Goal: Task Accomplishment & Management: Use online tool/utility

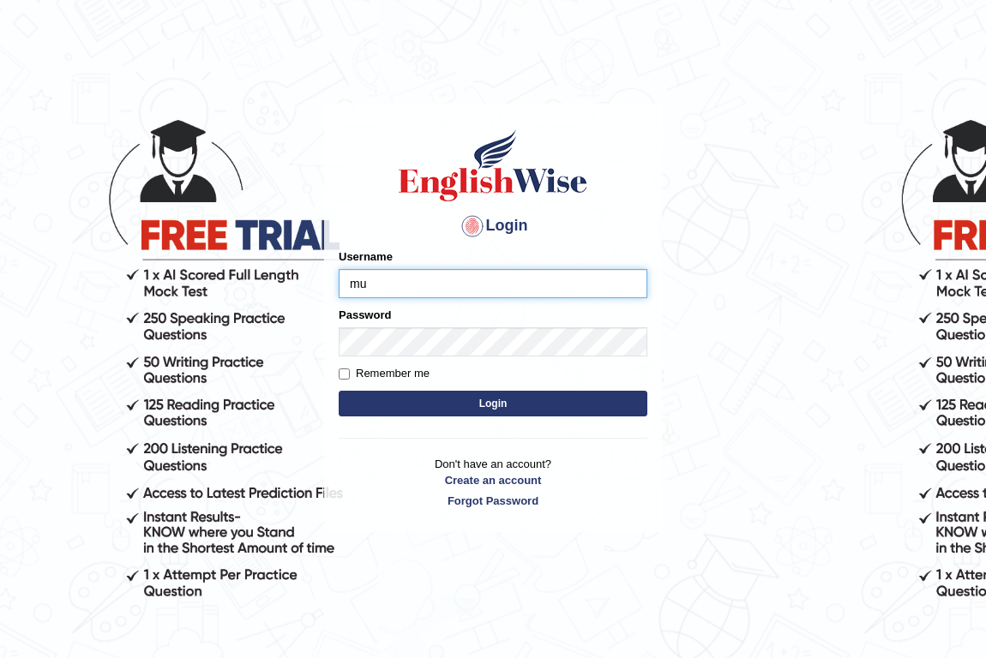
type input "munachhetri_parramatta"
click at [461, 402] on button "Login" at bounding box center [493, 404] width 309 height 26
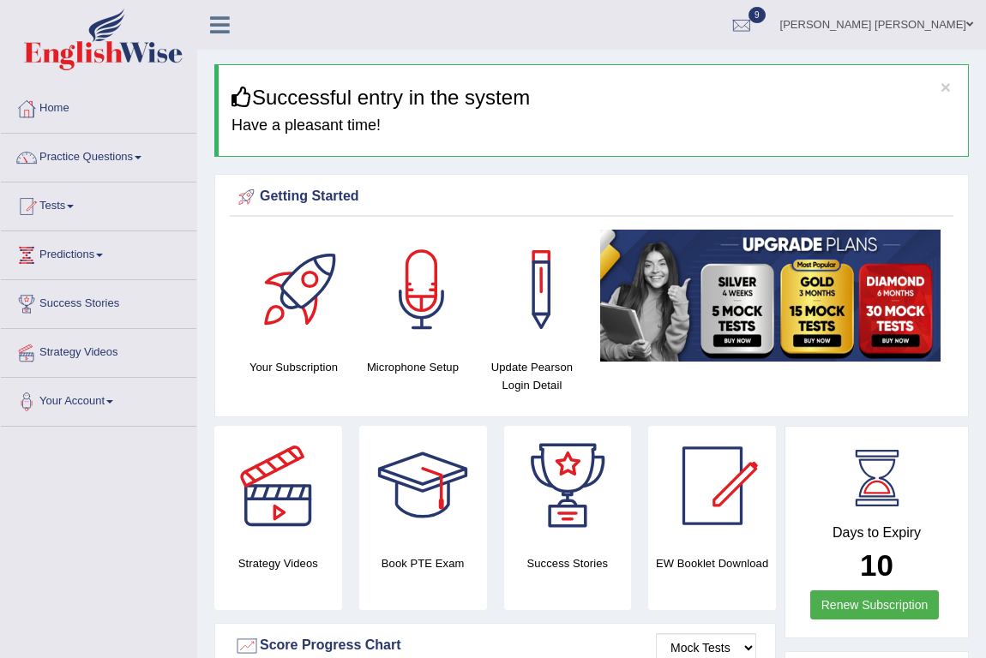
click at [79, 204] on link "Tests" at bounding box center [98, 204] width 195 height 43
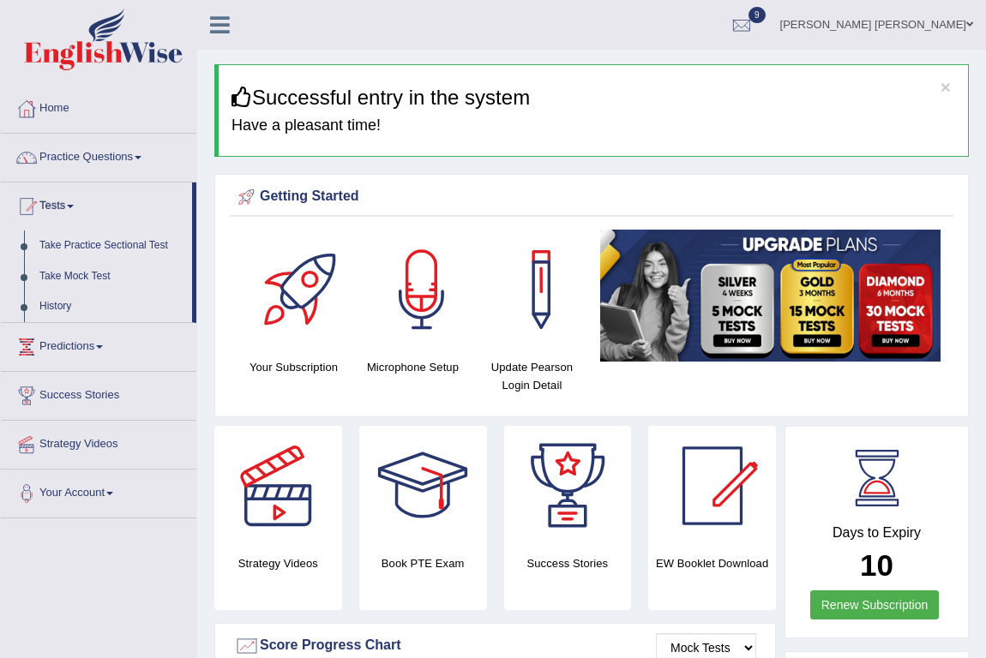
click at [86, 246] on link "Take Practice Sectional Test" at bounding box center [112, 246] width 160 height 31
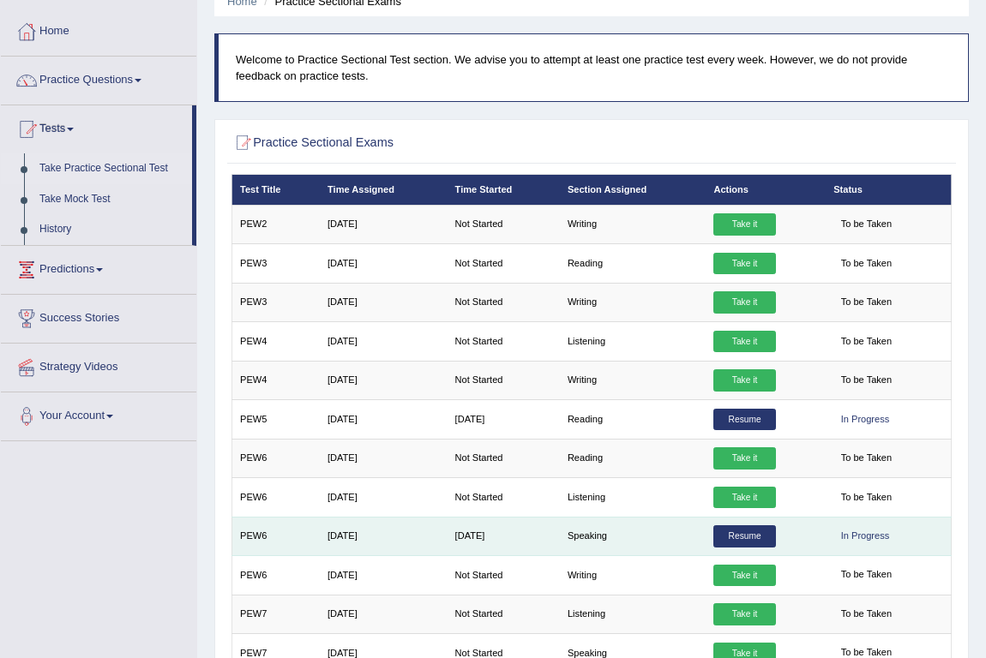
click at [744, 529] on link "Resume" at bounding box center [744, 537] width 62 height 22
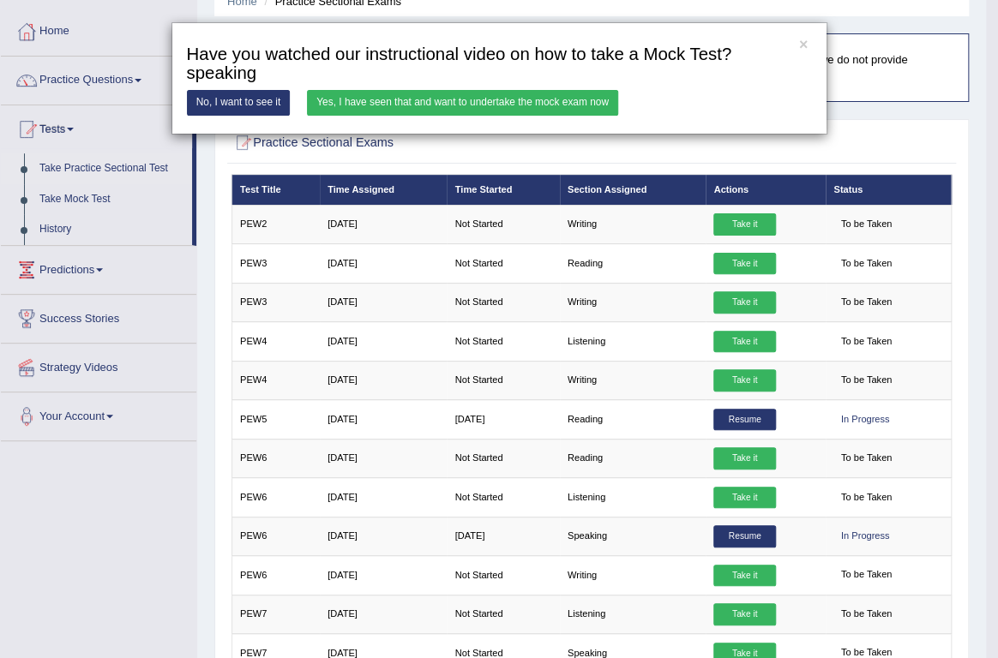
click at [547, 101] on link "Yes, I have seen that and want to undertake the mock exam now" at bounding box center [462, 102] width 311 height 25
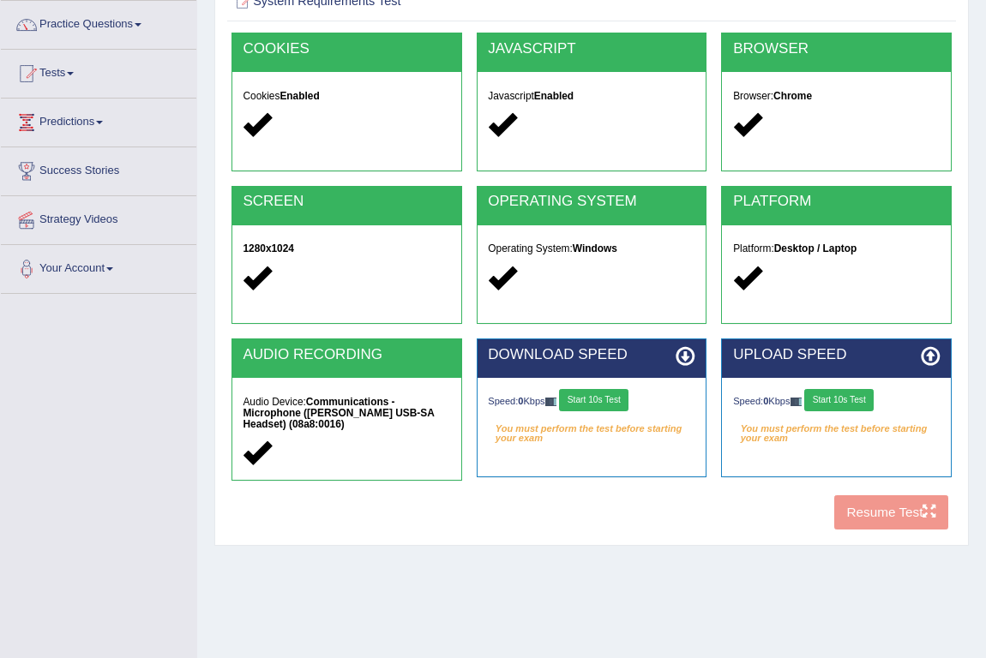
scroll to position [155, 0]
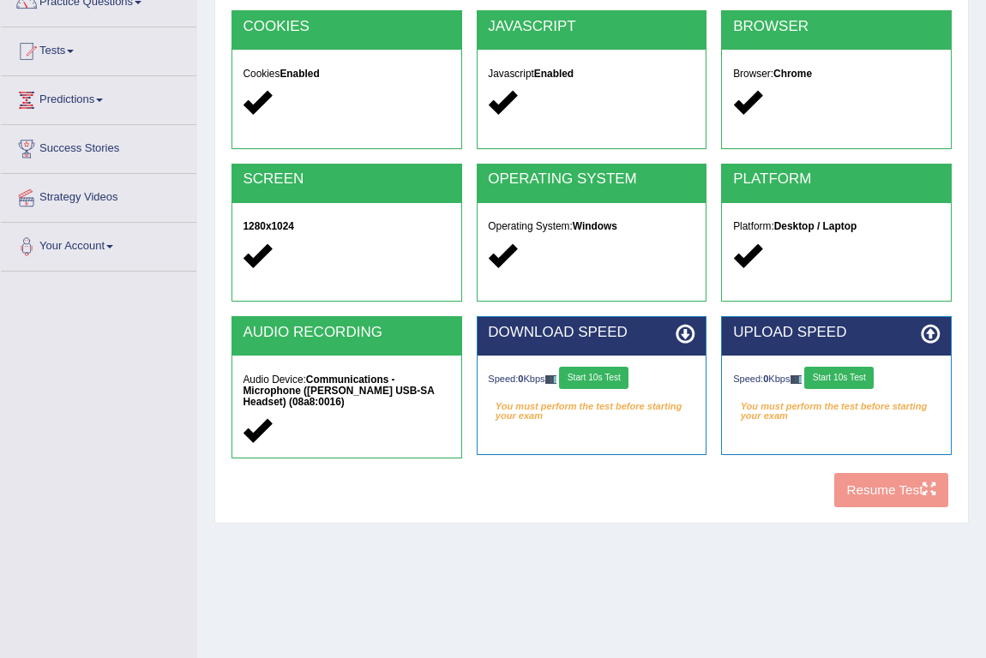
click at [608, 375] on button "Start 10s Test" at bounding box center [593, 378] width 69 height 22
click at [828, 378] on button "Start 10s Test" at bounding box center [838, 378] width 69 height 22
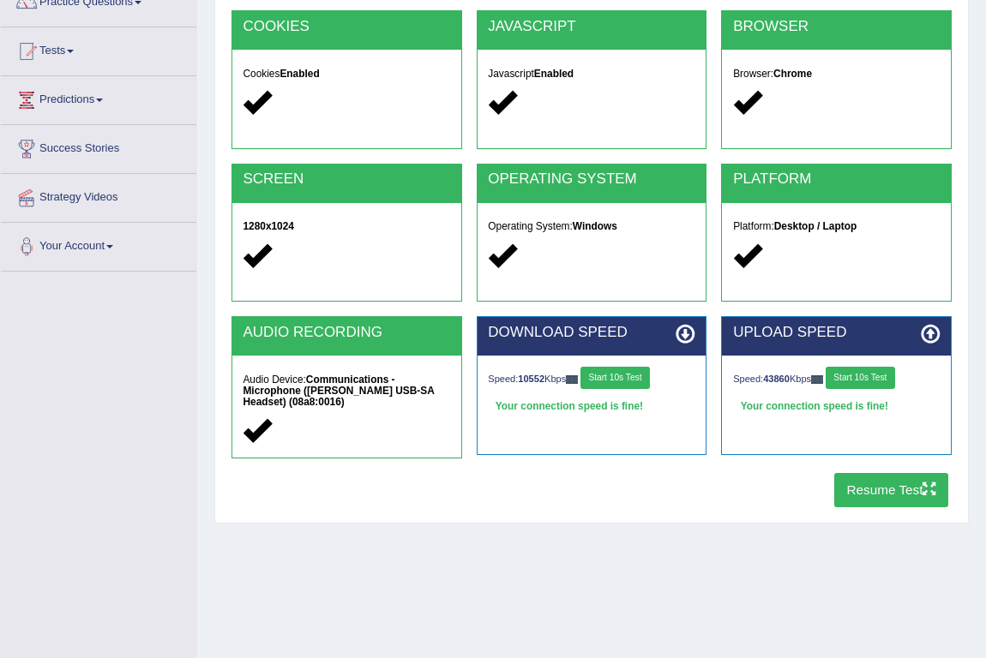
click at [861, 487] on button "Resume Test" at bounding box center [891, 489] width 114 height 33
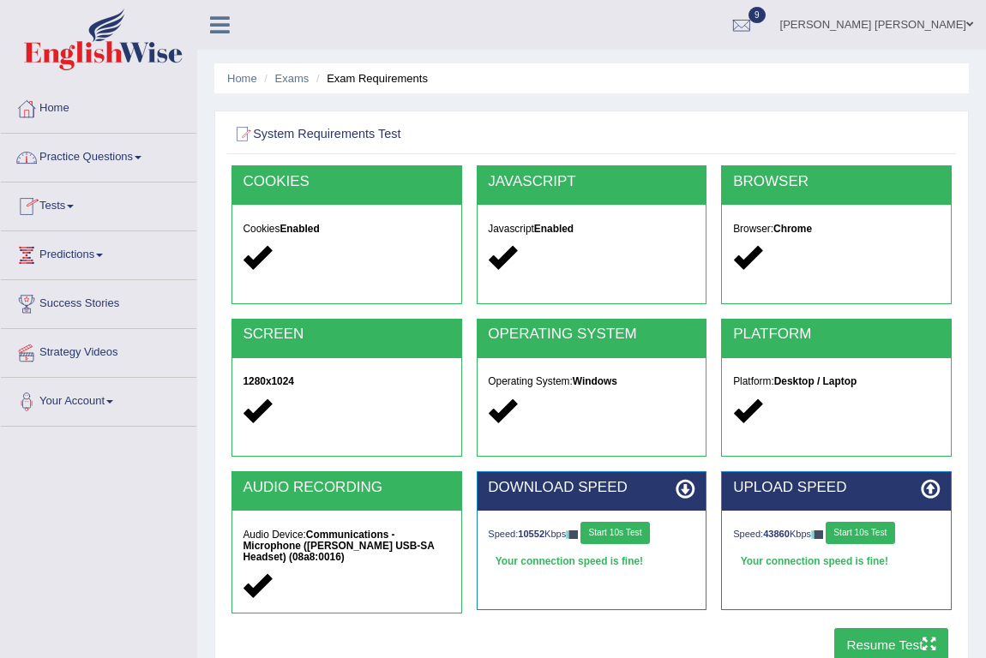
click at [55, 102] on link "Home" at bounding box center [98, 106] width 195 height 43
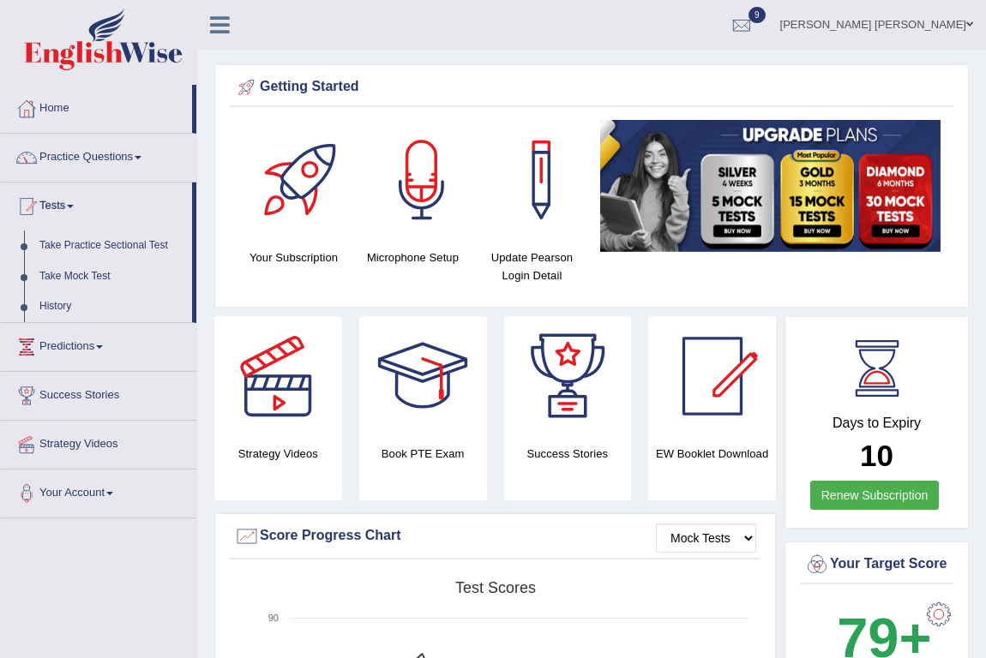
click at [85, 249] on link "Take Practice Sectional Test" at bounding box center [112, 246] width 160 height 31
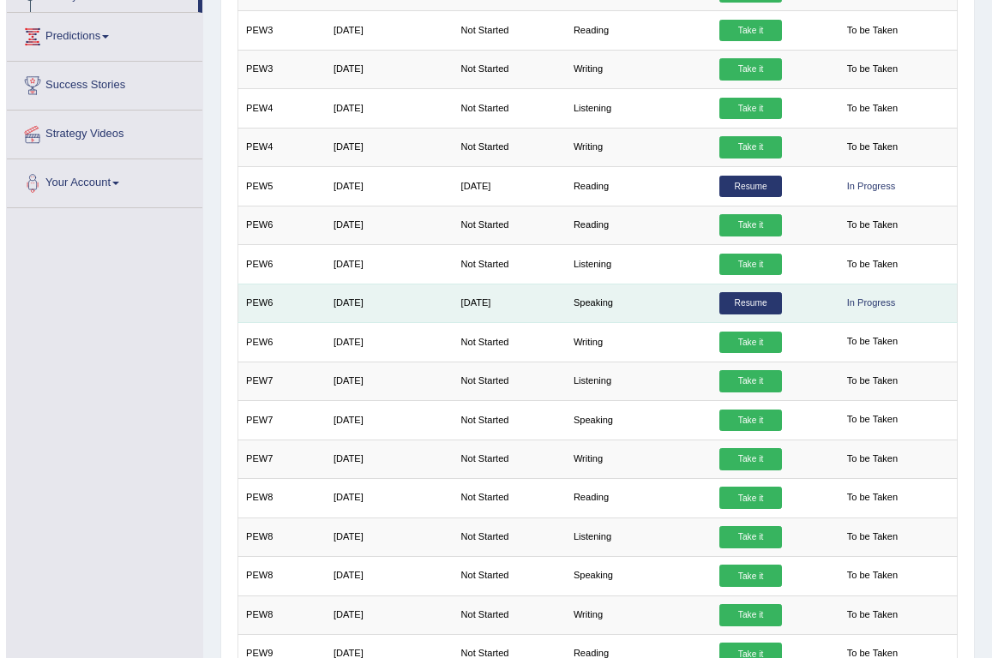
scroll to position [311, 0]
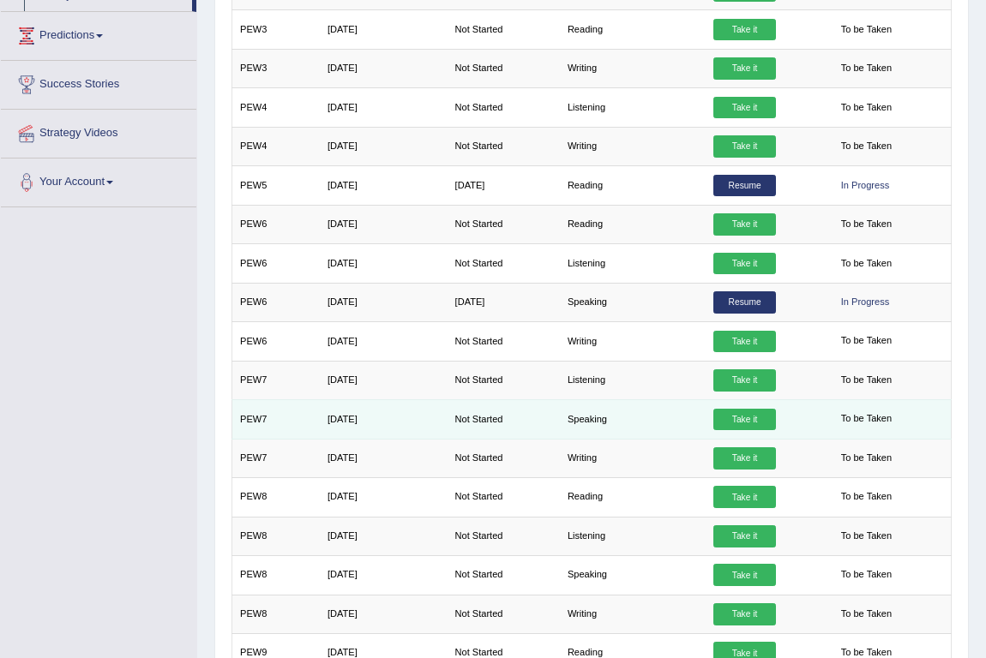
click at [740, 409] on link "Take it" at bounding box center [744, 420] width 62 height 22
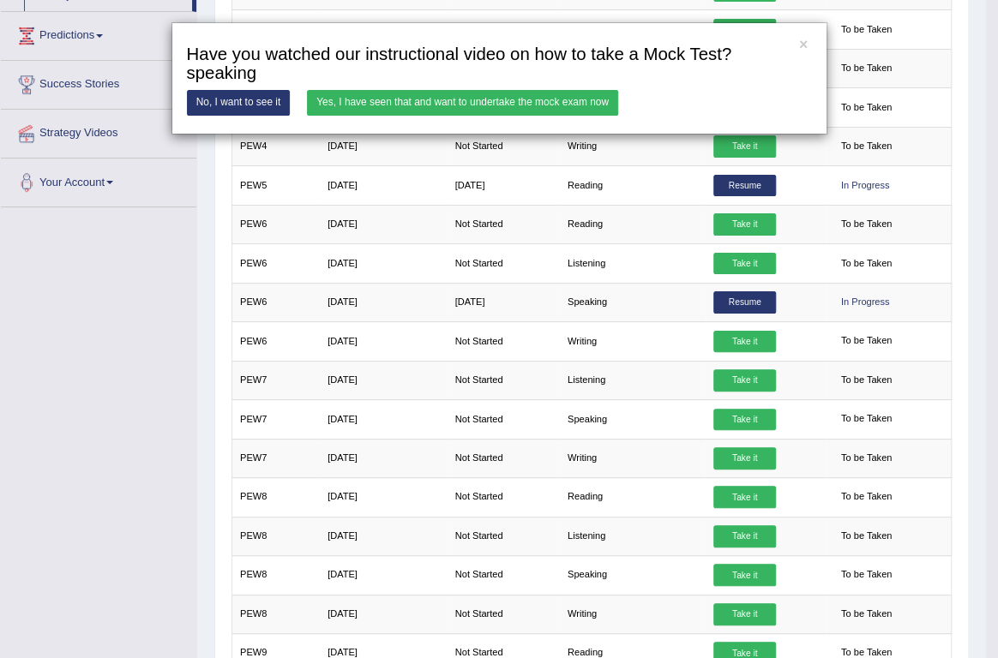
click at [441, 101] on link "Yes, I have seen that and want to undertake the mock exam now" at bounding box center [462, 102] width 311 height 25
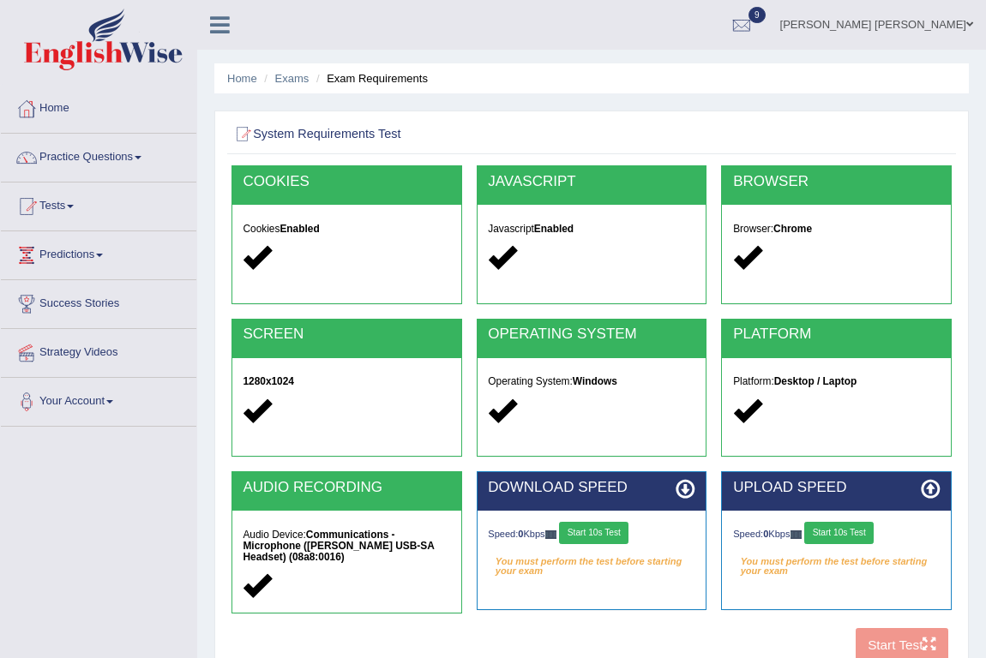
click at [588, 531] on button "Start 10s Test" at bounding box center [593, 533] width 69 height 22
click at [832, 530] on button "Start 10s Test" at bounding box center [838, 533] width 69 height 22
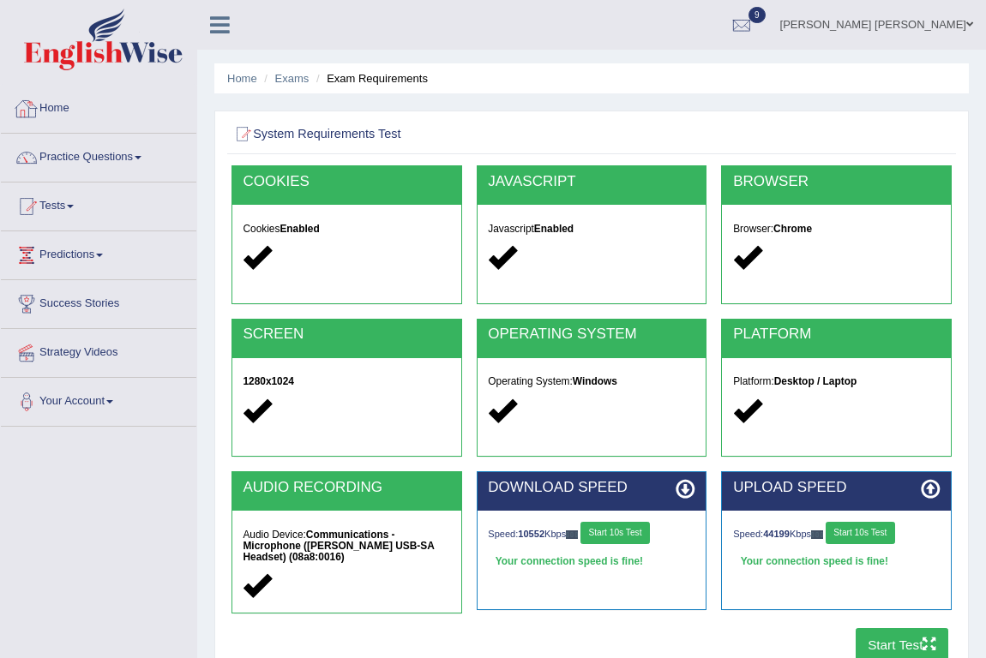
click at [71, 111] on link "Home" at bounding box center [98, 106] width 195 height 43
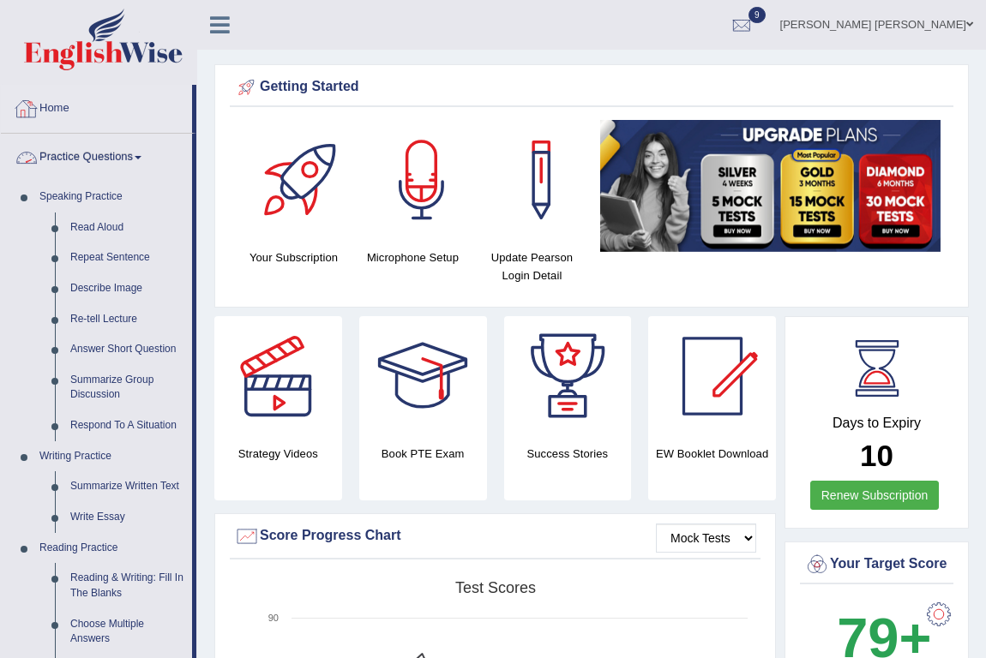
click at [49, 107] on link "Home" at bounding box center [96, 106] width 191 height 43
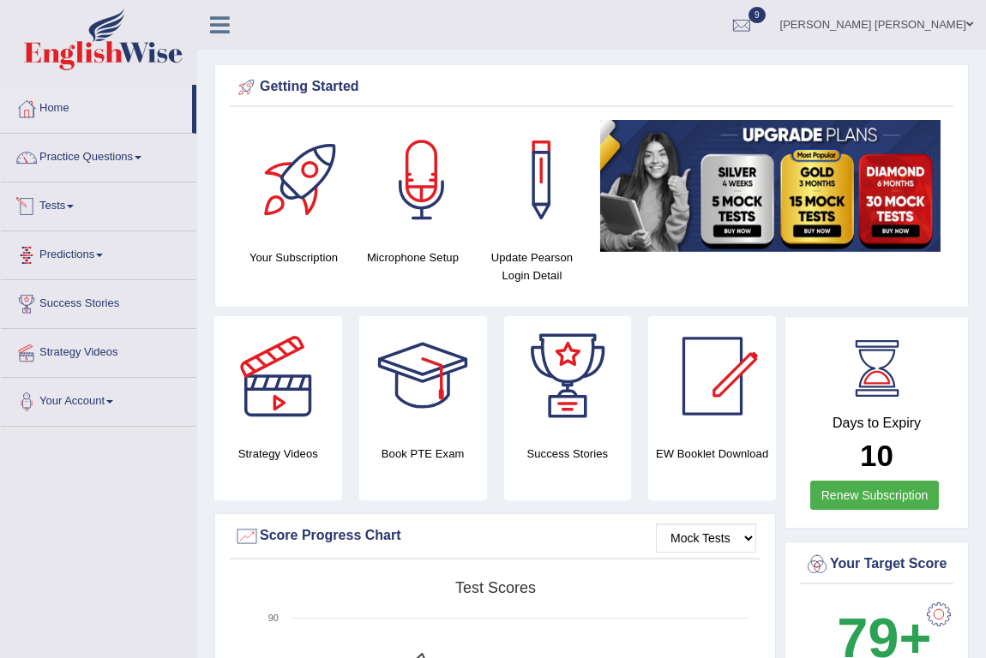
click at [74, 205] on span at bounding box center [70, 206] width 7 height 3
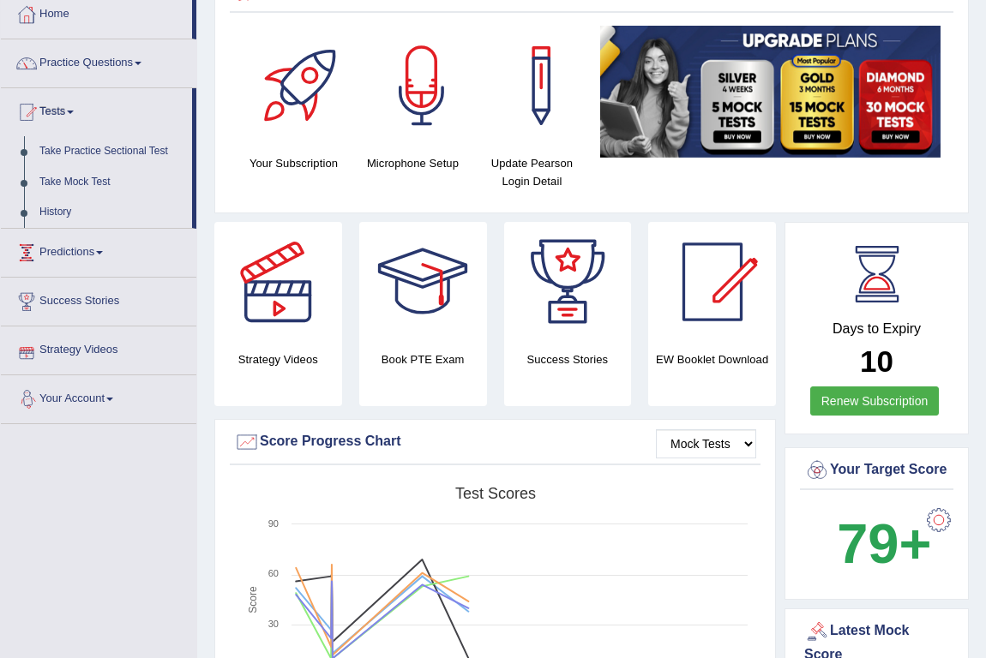
scroll to position [77, 0]
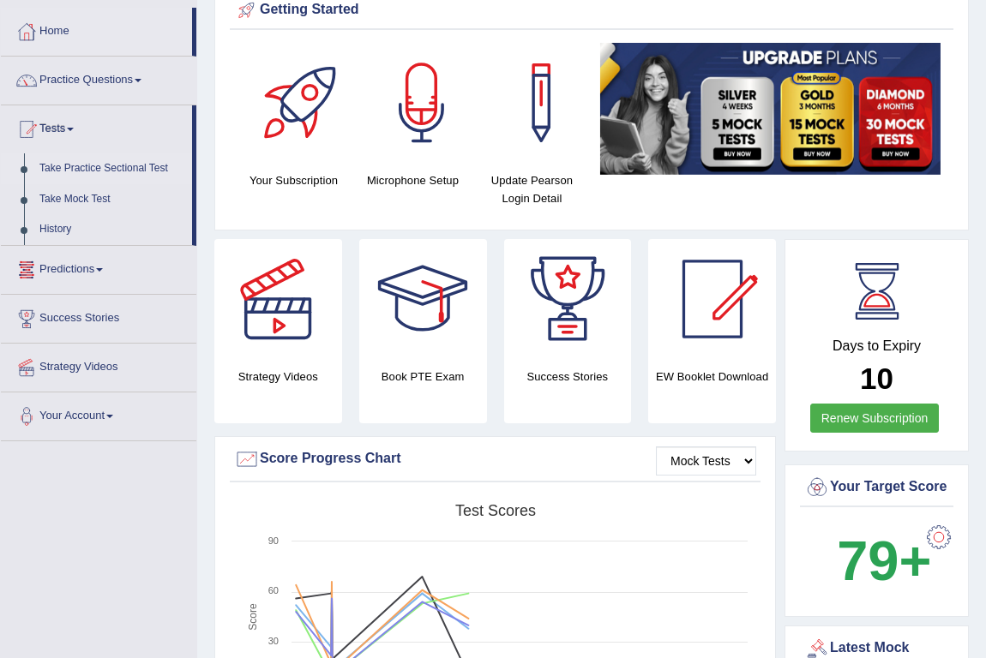
click at [107, 165] on link "Take Practice Sectional Test" at bounding box center [112, 168] width 160 height 31
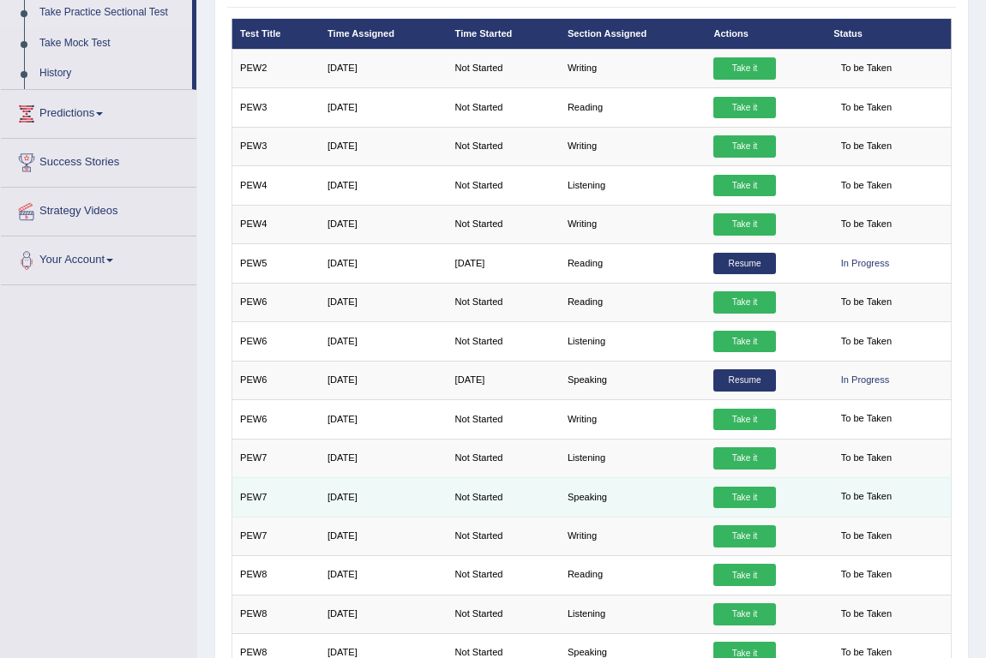
click at [737, 491] on link "Take it" at bounding box center [744, 498] width 62 height 22
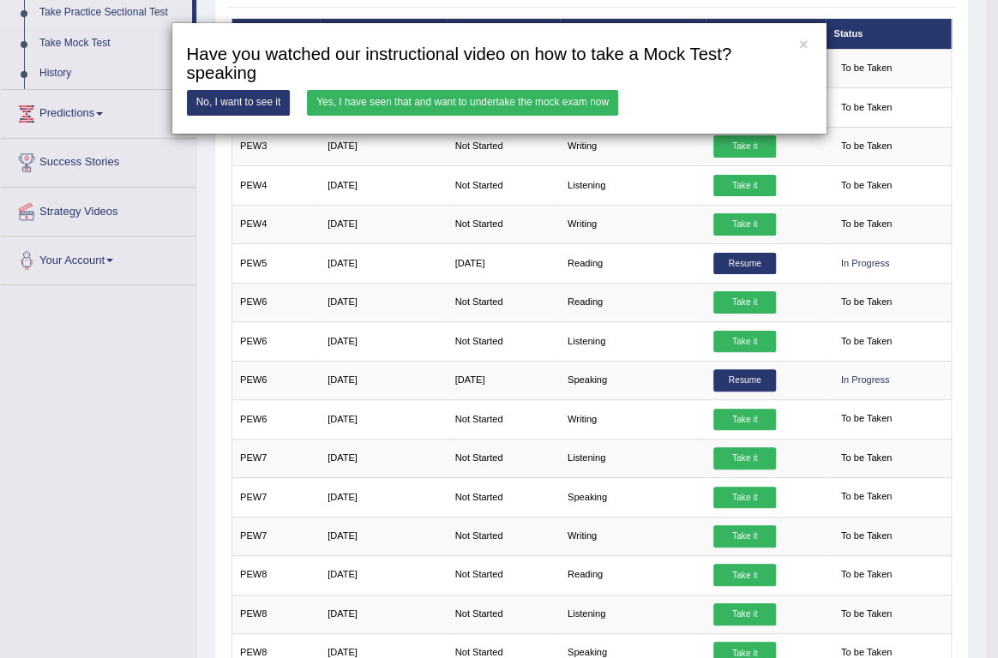
click at [549, 101] on link "Yes, I have seen that and want to undertake the mock exam now" at bounding box center [462, 102] width 311 height 25
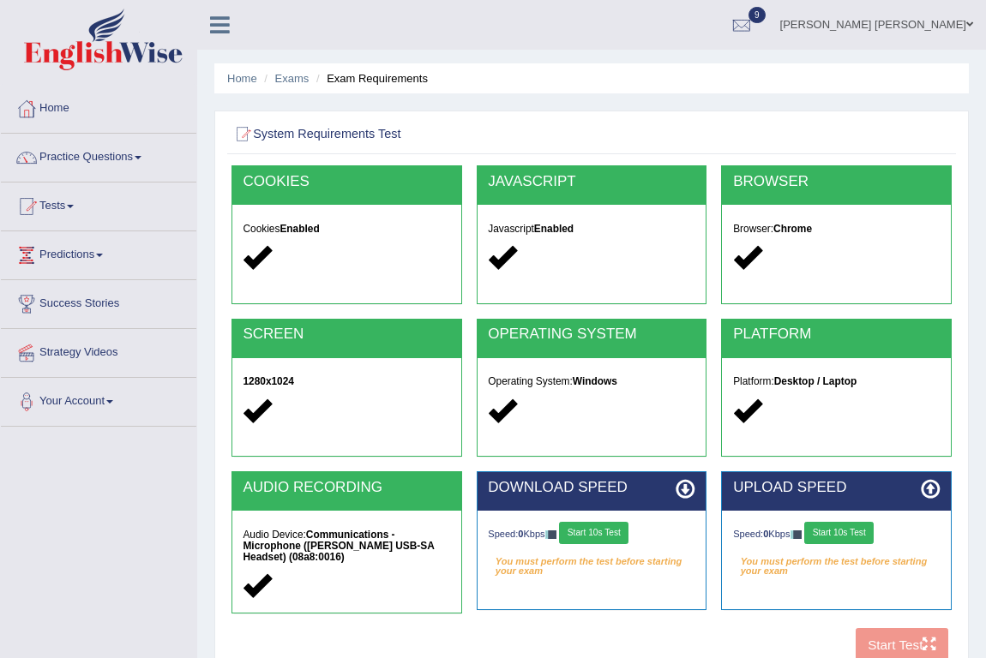
click at [603, 532] on button "Start 10s Test" at bounding box center [593, 533] width 69 height 22
click at [837, 533] on button "Start 10s Test" at bounding box center [838, 533] width 69 height 22
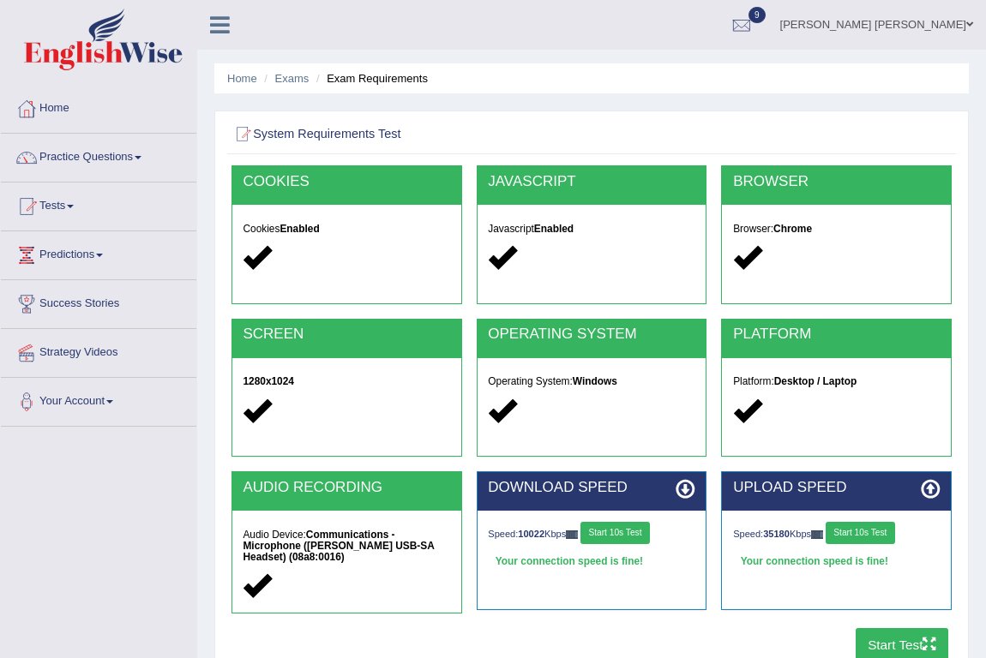
click at [877, 643] on button "Start Test" at bounding box center [902, 644] width 93 height 33
